Goal: Book appointment/travel/reservation

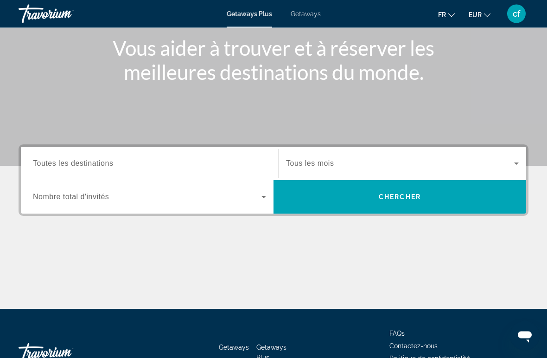
scroll to position [113, 0]
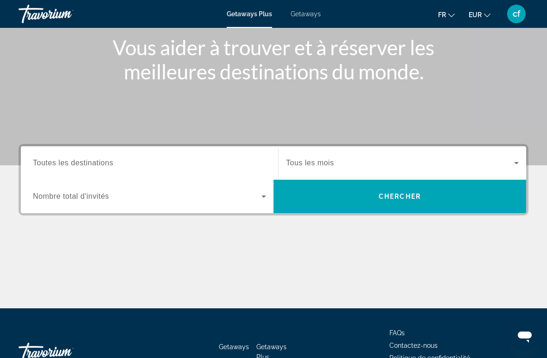
click at [60, 162] on span "Toutes les destinations" at bounding box center [73, 163] width 80 height 8
click at [60, 162] on input "Destination Toutes les destinations" at bounding box center [149, 163] width 233 height 11
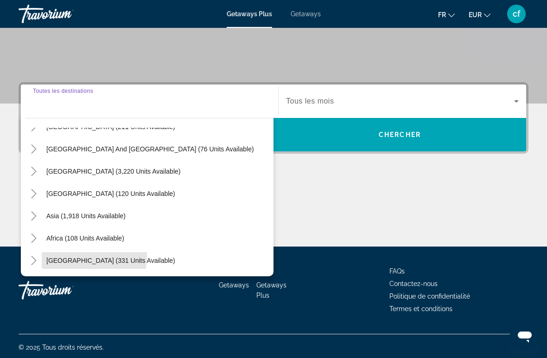
scroll to position [177, 0]
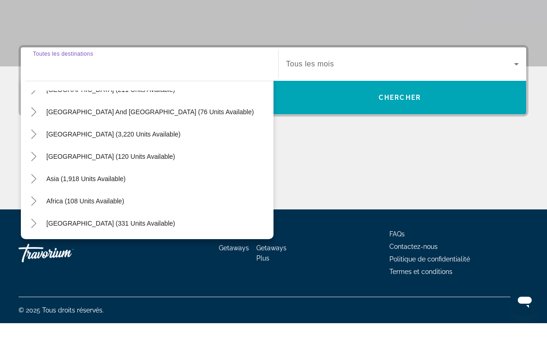
click at [92, 254] on span "[GEOGRAPHIC_DATA] (331 units available)" at bounding box center [110, 257] width 129 height 7
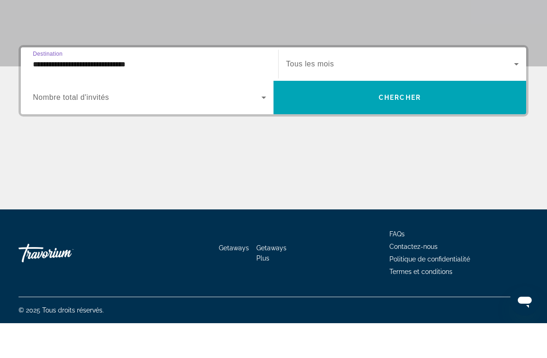
click at [53, 94] on input "**********" at bounding box center [149, 99] width 233 height 11
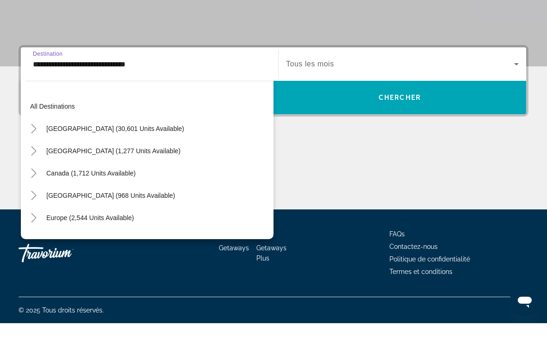
scroll to position [211, 0]
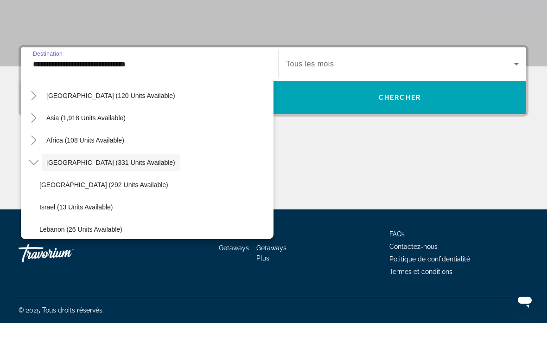
click at [58, 208] on span "Search widget" at bounding box center [154, 219] width 239 height 22
type input "**********"
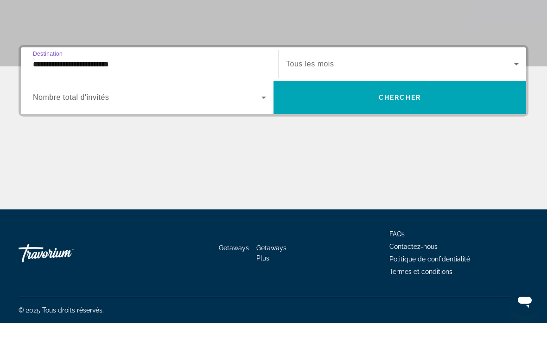
click at [267, 127] on icon "Search widget" at bounding box center [263, 132] width 11 height 11
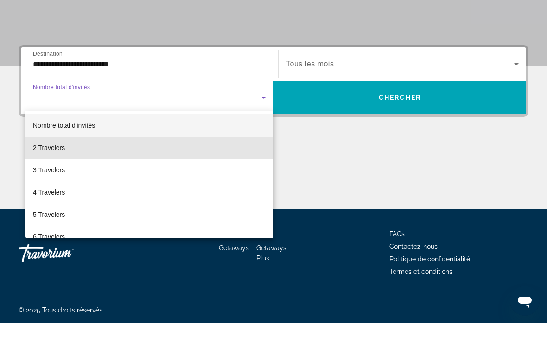
click at [53, 171] on mat-option "2 Travelers" at bounding box center [150, 182] width 248 height 22
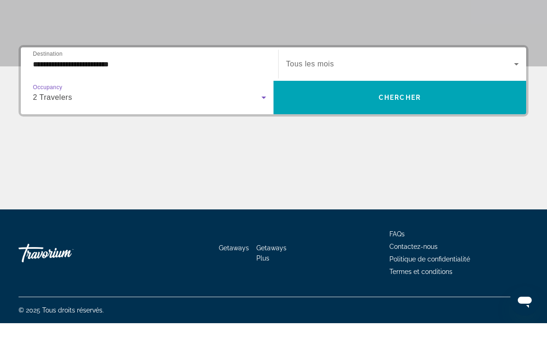
click at [517, 93] on icon "Search widget" at bounding box center [516, 98] width 11 height 11
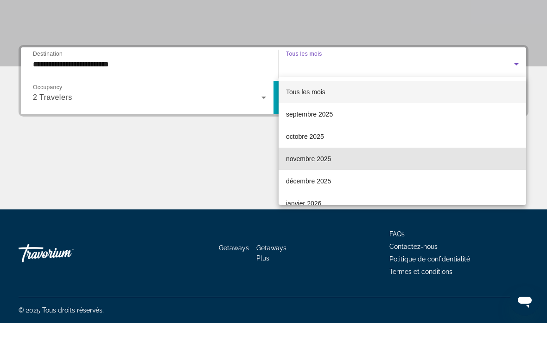
click at [312, 188] on span "novembre 2025" at bounding box center [308, 193] width 45 height 11
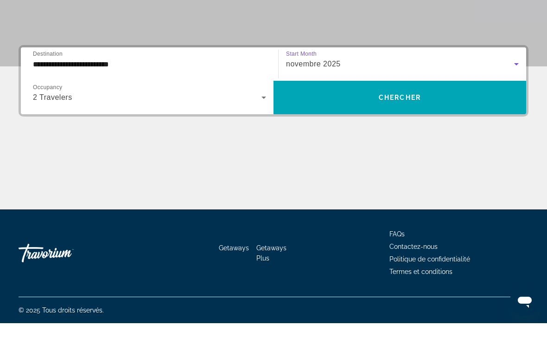
click at [363, 121] on span "Search widget" at bounding box center [400, 132] width 253 height 22
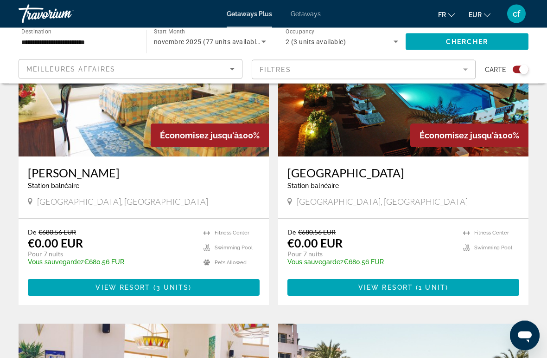
scroll to position [396, 0]
click at [355, 279] on span "Main content" at bounding box center [404, 287] width 232 height 22
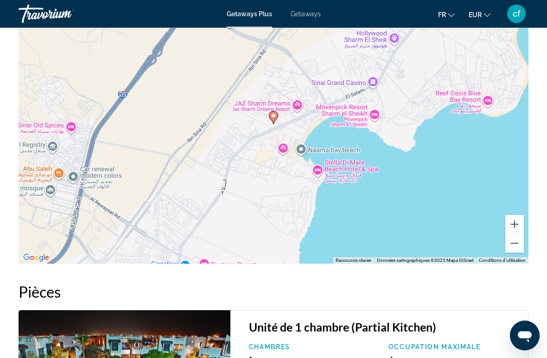
scroll to position [1187, 0]
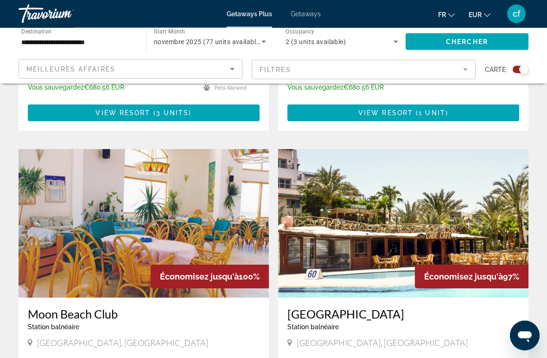
scroll to position [570, 0]
click at [350, 222] on img "Main content" at bounding box center [403, 223] width 251 height 148
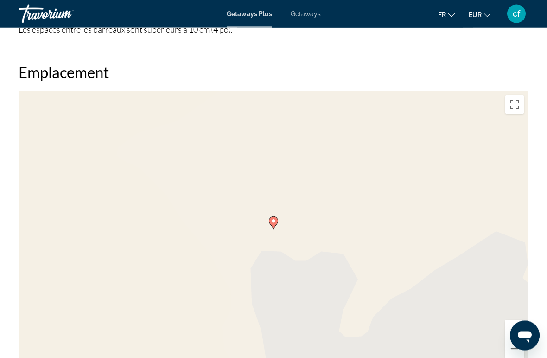
scroll to position [1304, 0]
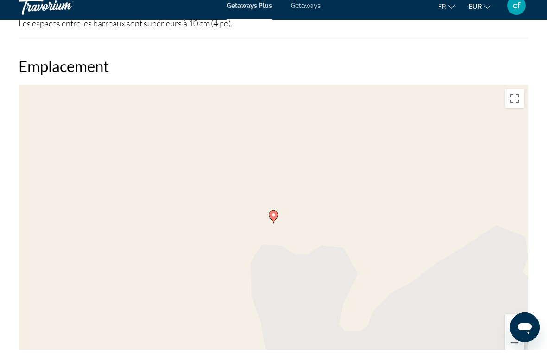
click at [278, 219] on icon "Main content" at bounding box center [274, 225] width 8 height 12
click at [277, 219] on icon "Main content" at bounding box center [274, 225] width 8 height 12
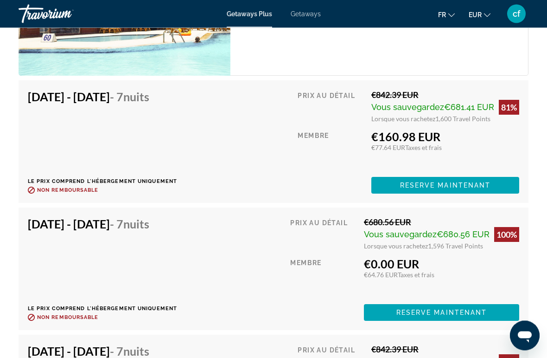
scroll to position [1851, 0]
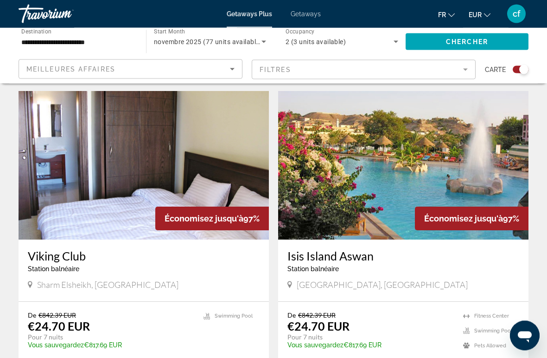
scroll to position [944, 0]
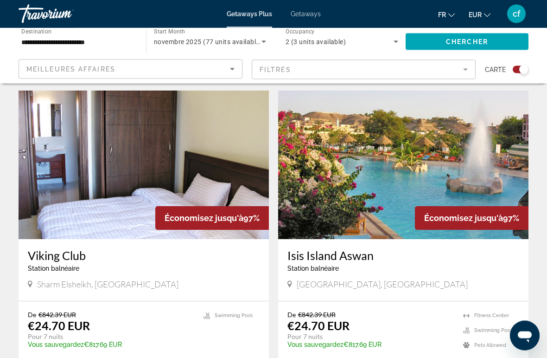
click at [399, 172] on img "Main content" at bounding box center [403, 165] width 251 height 148
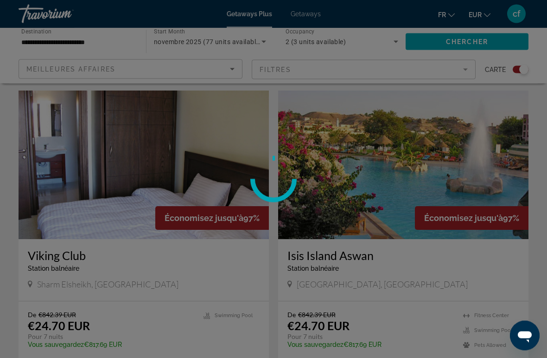
scroll to position [944, 0]
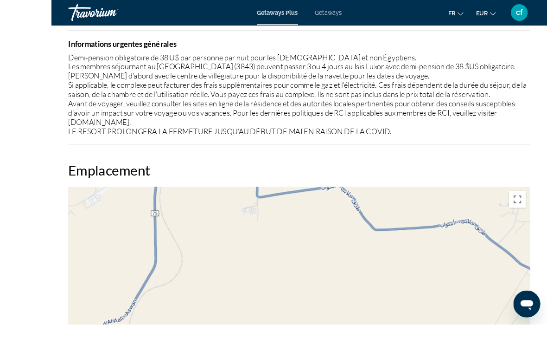
scroll to position [1405, 0]
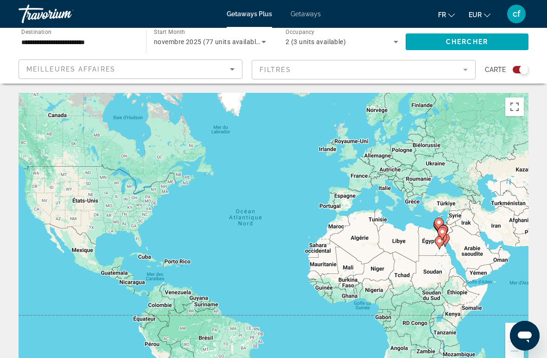
type input "**********"
click at [436, 217] on gmp-advanced-marker "Main content" at bounding box center [439, 224] width 9 height 14
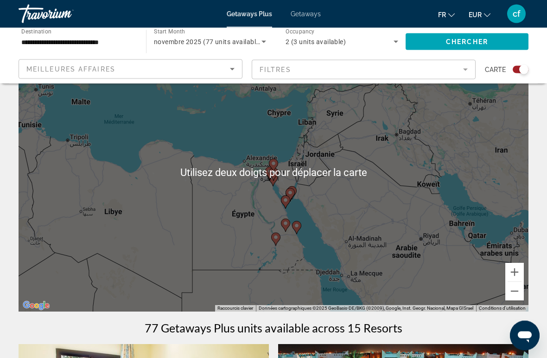
scroll to position [58, 0]
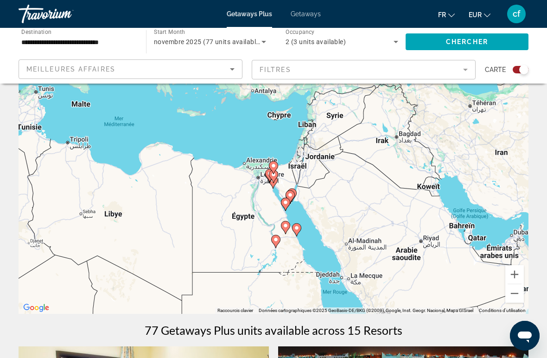
click at [518, 274] on button "Zoom avant" at bounding box center [515, 274] width 19 height 19
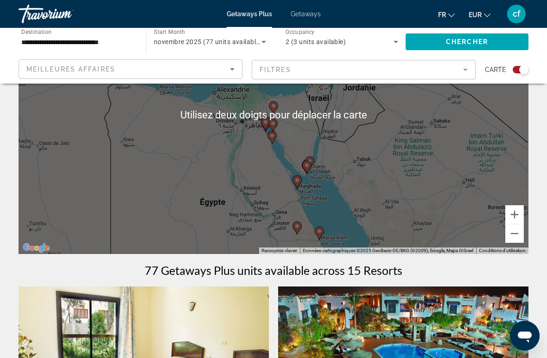
scroll to position [114, 0]
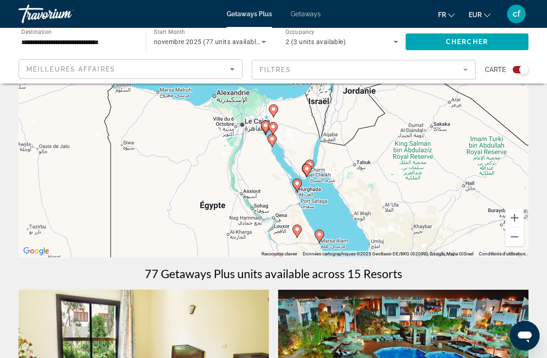
click at [514, 219] on button "Zoom avant" at bounding box center [515, 217] width 19 height 19
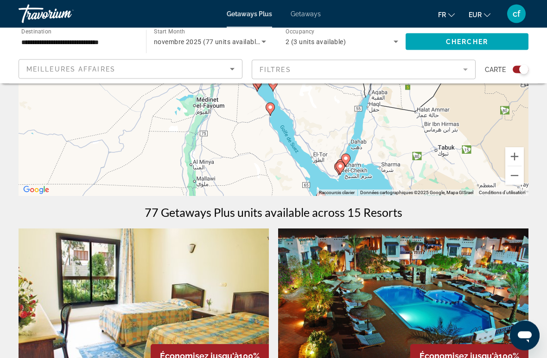
scroll to position [169, 0]
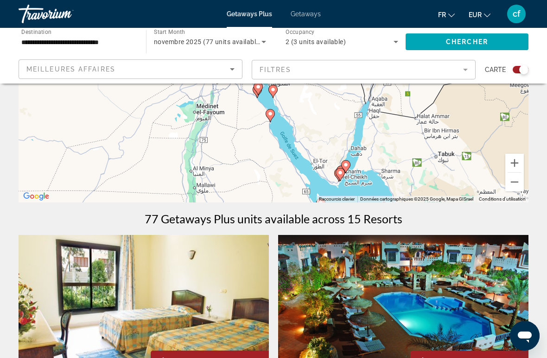
click at [246, 145] on div "Pour activer le glissement avec le clavier, appuyez sur Alt+Entrée. Une fois ce…" at bounding box center [274, 63] width 510 height 278
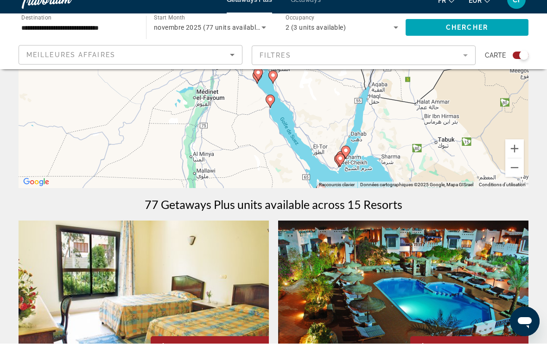
click at [114, 118] on div "Pour activer le glissement avec le clavier, appuyez sur Alt+Entrée. Une fois ce…" at bounding box center [274, 63] width 510 height 278
click at [513, 154] on button "Zoom avant" at bounding box center [515, 163] width 19 height 19
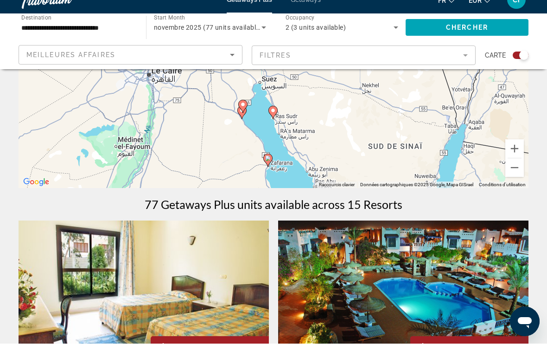
click at [514, 154] on button "Zoom avant" at bounding box center [515, 163] width 19 height 19
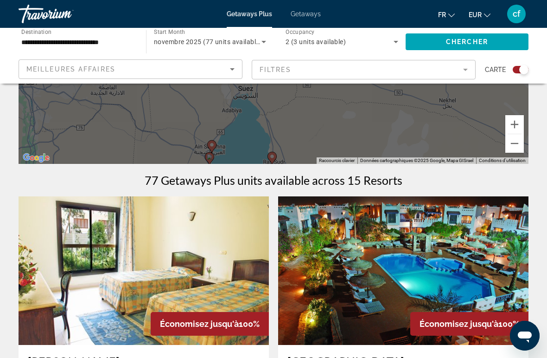
scroll to position [209, 0]
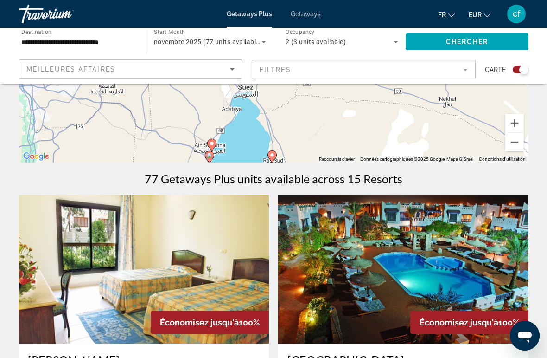
click at [406, 235] on img "Main content" at bounding box center [403, 269] width 251 height 148
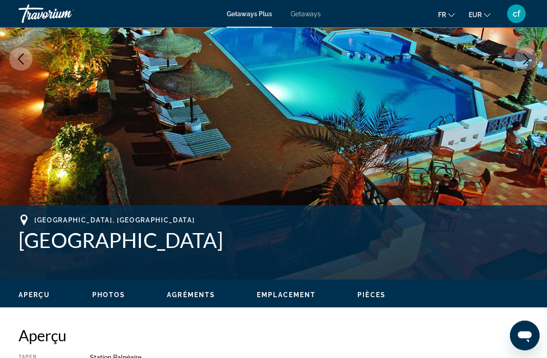
scroll to position [186, 0]
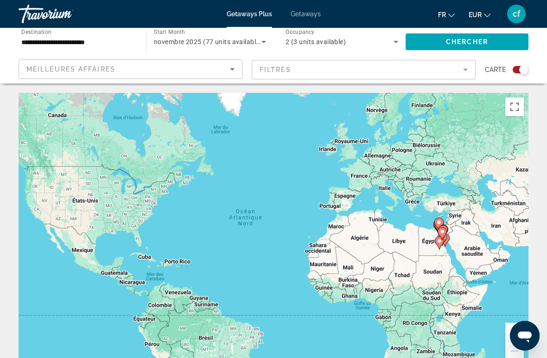
click at [514, 112] on button "Passer en plein écran" at bounding box center [515, 106] width 19 height 19
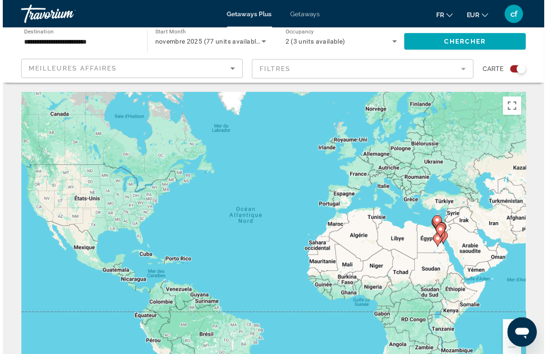
scroll to position [11, 0]
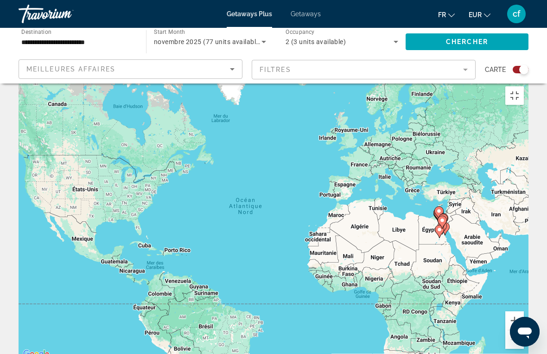
click at [524, 311] on button "Zoom avant" at bounding box center [515, 320] width 19 height 19
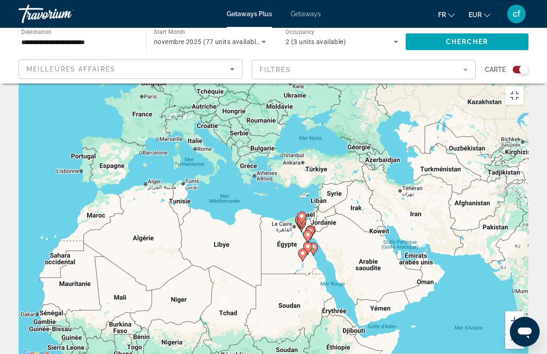
click at [524, 314] on button "Zoom avant" at bounding box center [515, 320] width 19 height 19
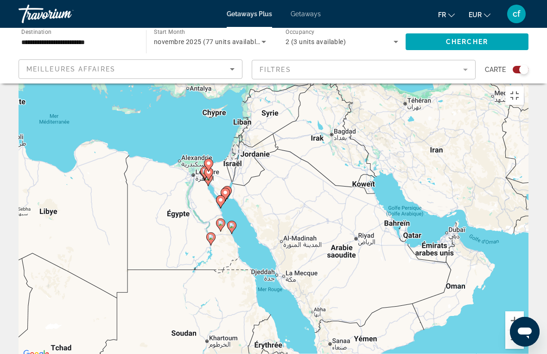
click at [524, 313] on button "Zoom avant" at bounding box center [515, 320] width 19 height 19
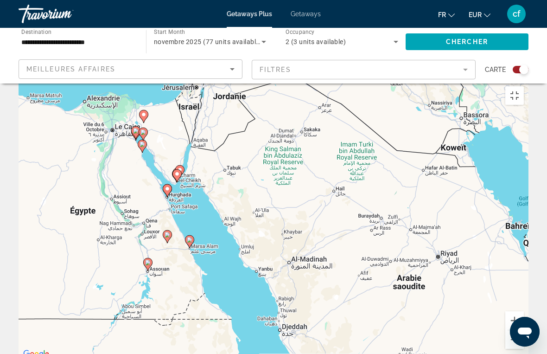
click at [524, 311] on button "Zoom avant" at bounding box center [515, 320] width 19 height 19
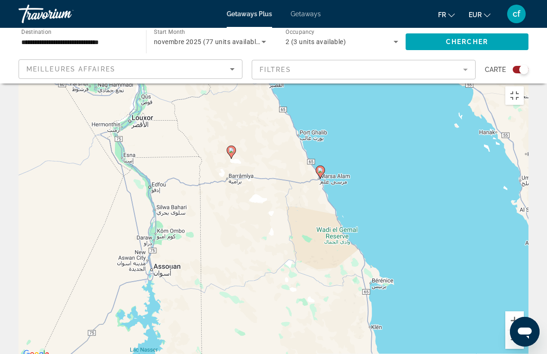
type input "**********"
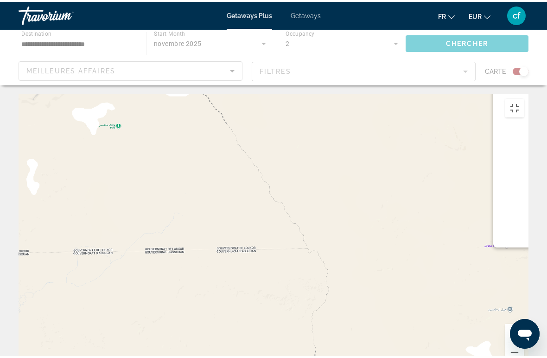
scroll to position [0, 0]
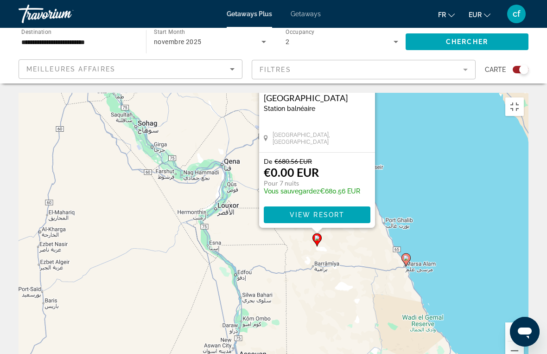
click at [338, 211] on span "View Resort" at bounding box center [317, 214] width 55 height 7
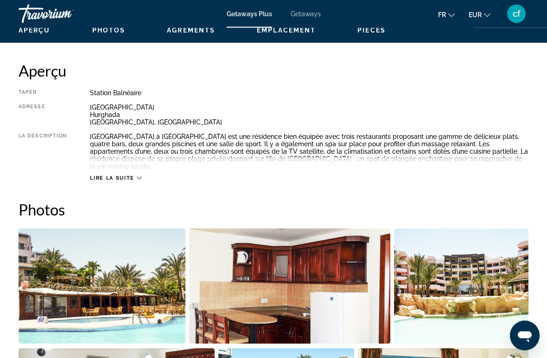
scroll to position [451, 0]
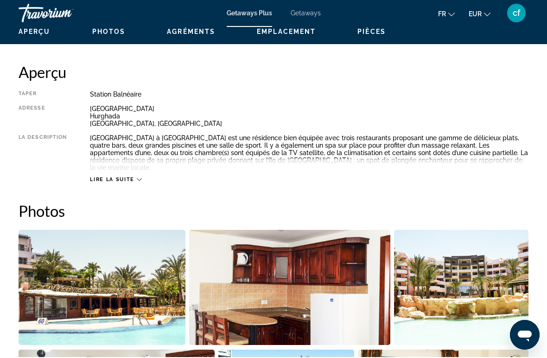
click at [294, 24] on div "Getaways Plus Getaways fr English Español Français Italiano Português русский E…" at bounding box center [273, 14] width 547 height 24
click at [286, 30] on span "Emplacement" at bounding box center [286, 32] width 59 height 7
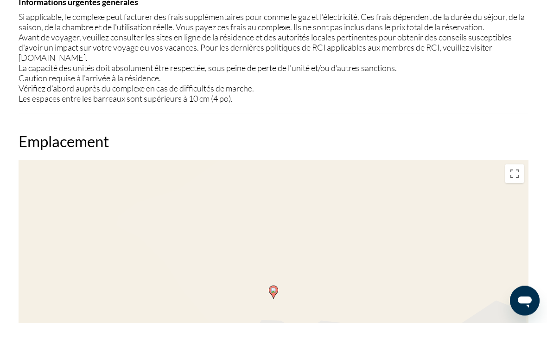
scroll to position [1271, 0]
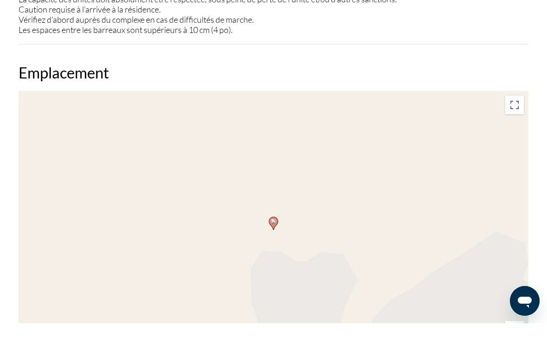
click at [517, 130] on button "Passer en plein écran" at bounding box center [515, 139] width 19 height 19
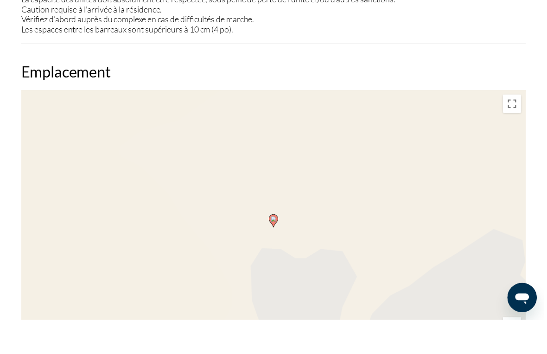
scroll to position [11, 0]
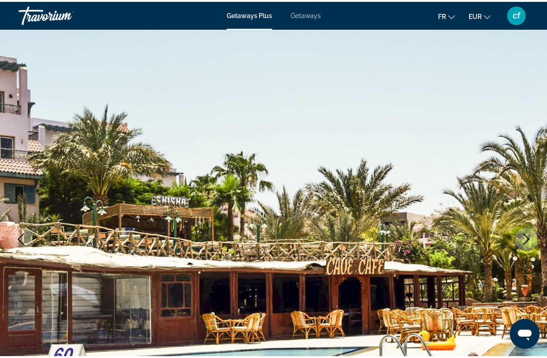
scroll to position [1271, 0]
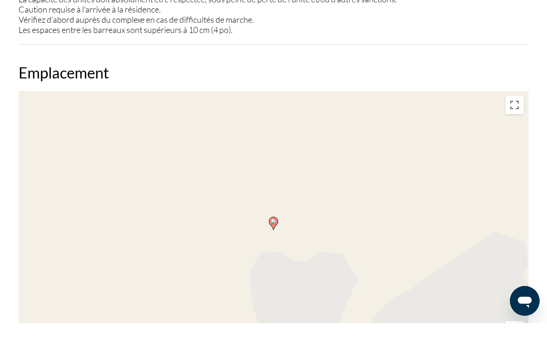
click at [514, 130] on button "Passer en plein écran" at bounding box center [515, 139] width 19 height 19
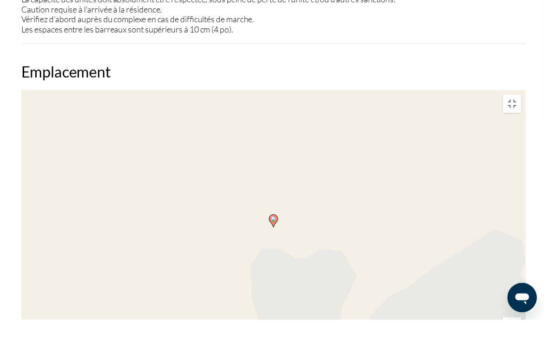
scroll to position [11, 0]
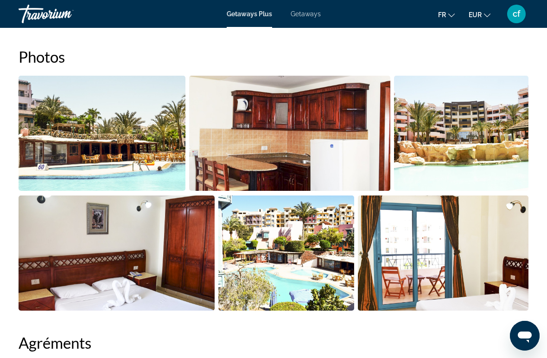
scroll to position [604, 0]
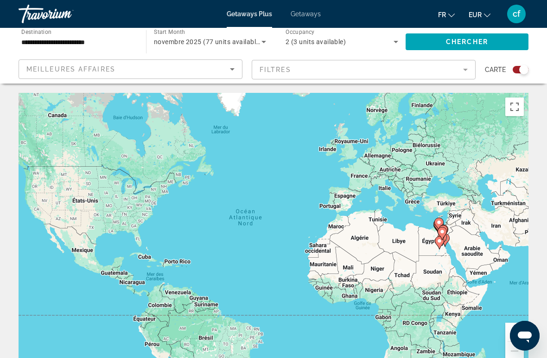
click at [515, 103] on button "Passer en plein écran" at bounding box center [515, 106] width 19 height 19
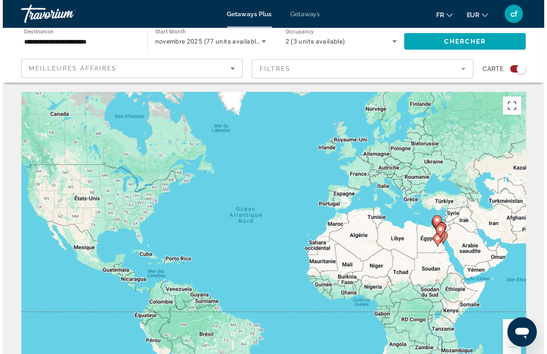
scroll to position [11, 0]
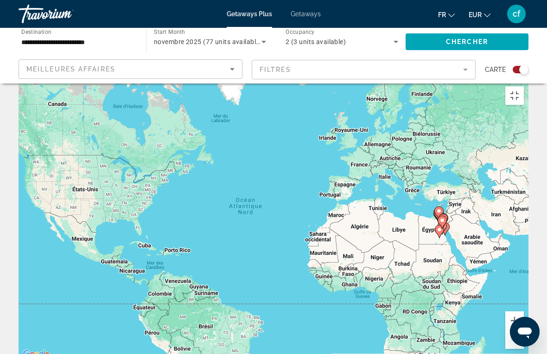
click at [524, 311] on button "Zoom avant" at bounding box center [515, 320] width 19 height 19
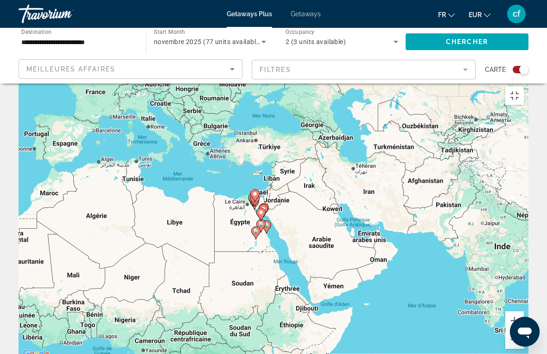
click at [524, 311] on button "Zoom avant" at bounding box center [515, 320] width 19 height 19
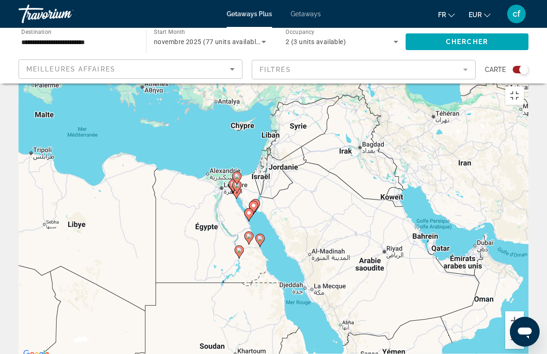
click at [524, 311] on button "Zoom avant" at bounding box center [515, 320] width 19 height 19
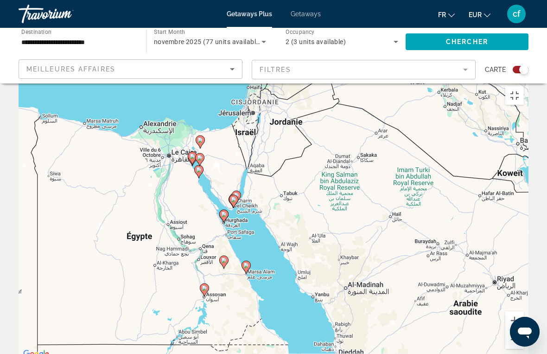
click at [524, 311] on button "Zoom avant" at bounding box center [515, 320] width 19 height 19
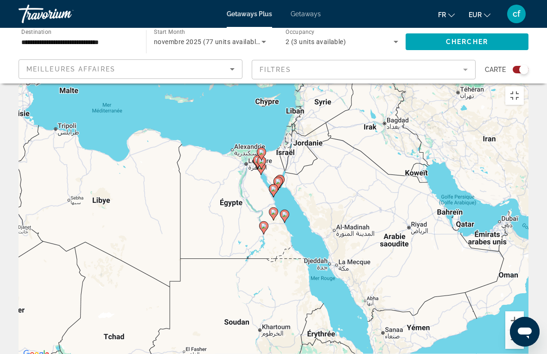
click at [524, 311] on button "Zoom avant" at bounding box center [515, 320] width 19 height 19
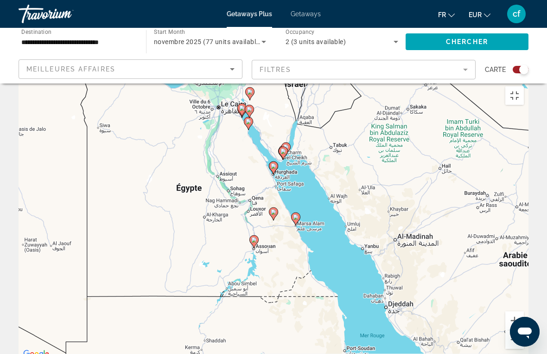
click at [524, 311] on button "Zoom avant" at bounding box center [515, 320] width 19 height 19
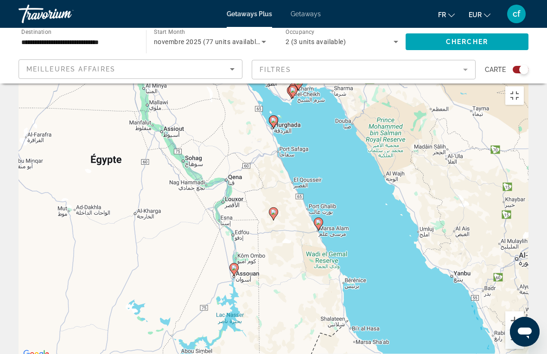
type input "**********"
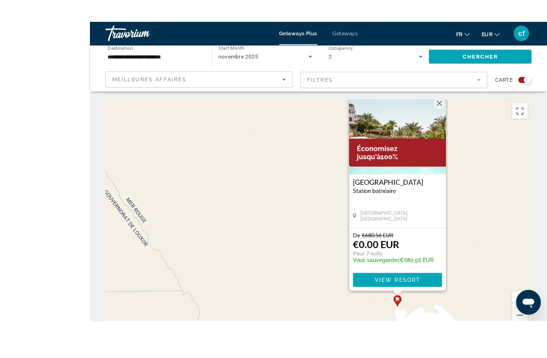
scroll to position [27, 0]
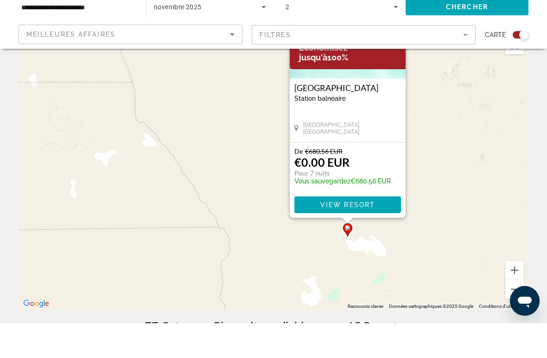
click at [514, 296] on button "Zoom avant" at bounding box center [515, 305] width 19 height 19
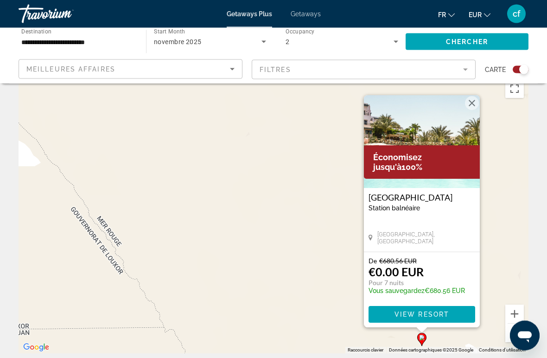
scroll to position [0, 0]
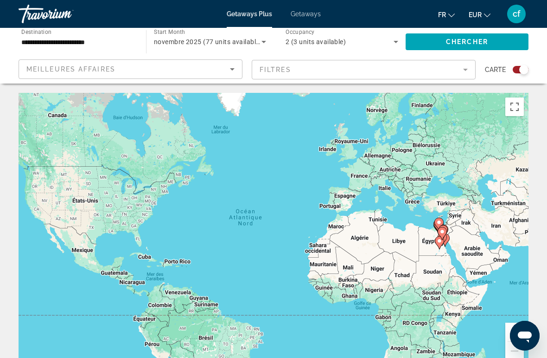
click at [512, 103] on button "Passer en plein écran" at bounding box center [515, 106] width 19 height 19
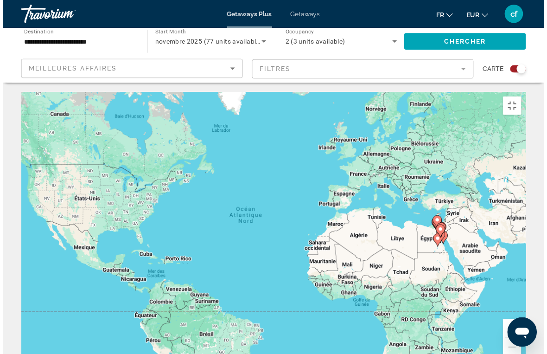
scroll to position [11, 0]
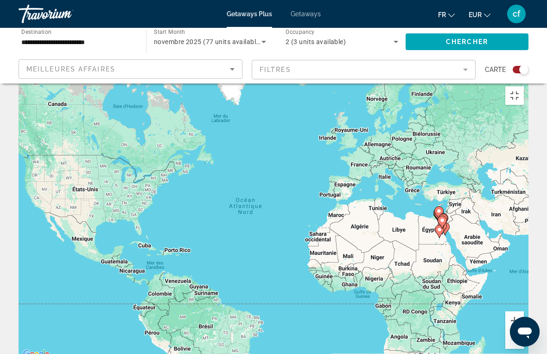
click at [524, 311] on button "Zoom avant" at bounding box center [515, 320] width 19 height 19
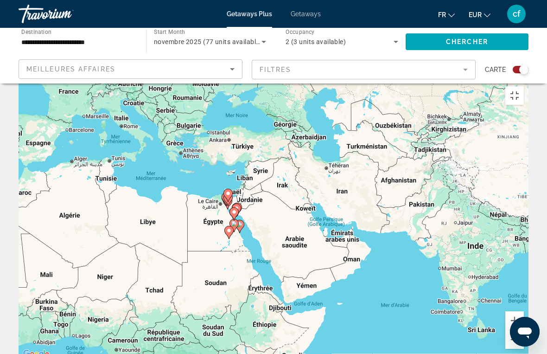
click at [524, 312] on button "Zoom avant" at bounding box center [515, 320] width 19 height 19
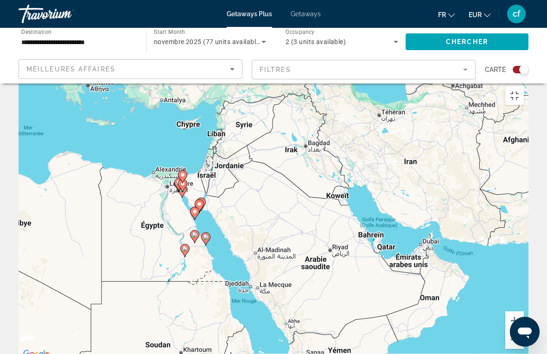
click at [524, 311] on button "Zoom avant" at bounding box center [515, 320] width 19 height 19
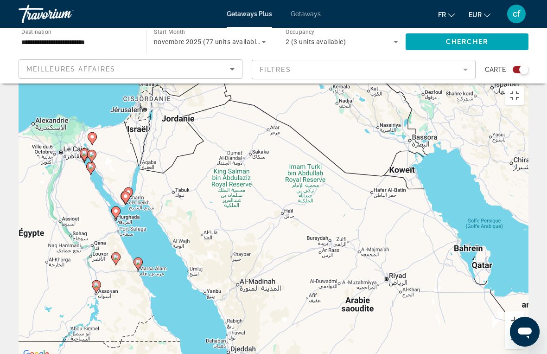
click at [524, 311] on button "Zoom avant" at bounding box center [515, 320] width 19 height 19
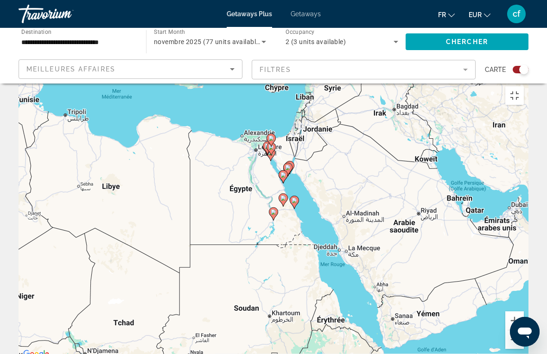
type input "**********"
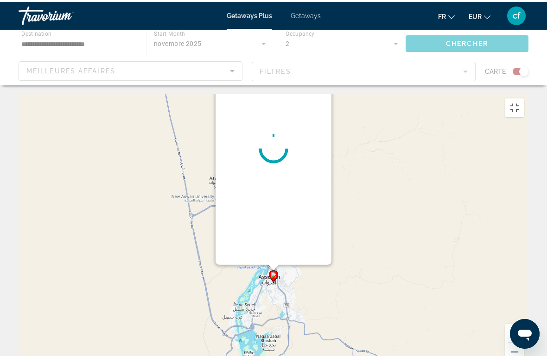
scroll to position [0, 0]
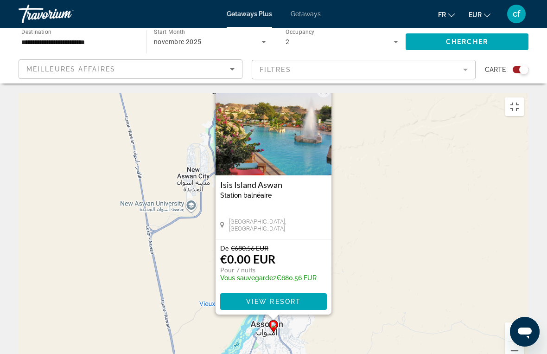
click at [263, 180] on h3 "Isis Island Aswan" at bounding box center [273, 184] width 107 height 9
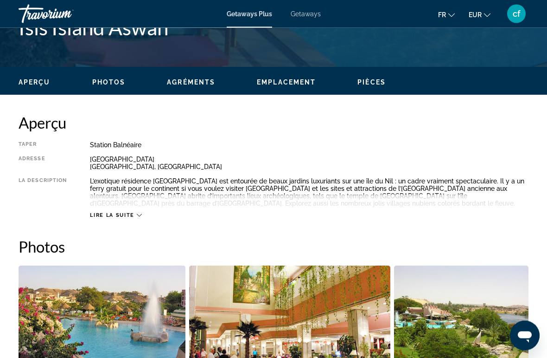
scroll to position [402, 0]
